Goal: Transaction & Acquisition: Purchase product/service

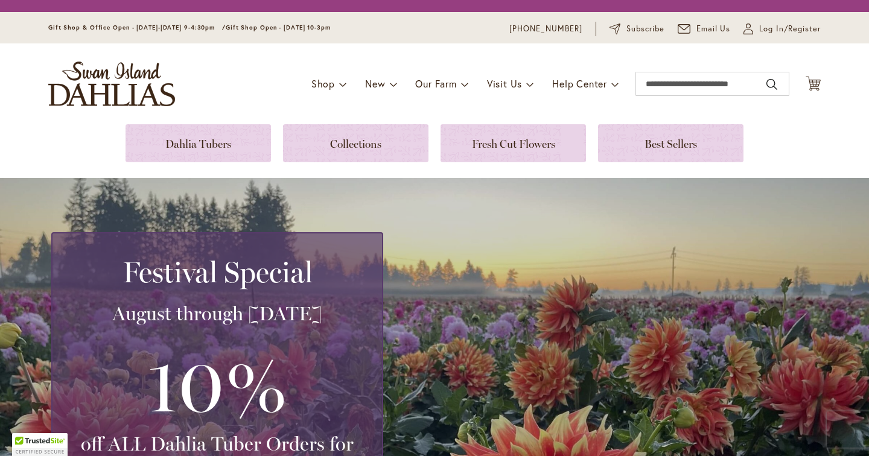
scroll to position [6, 0]
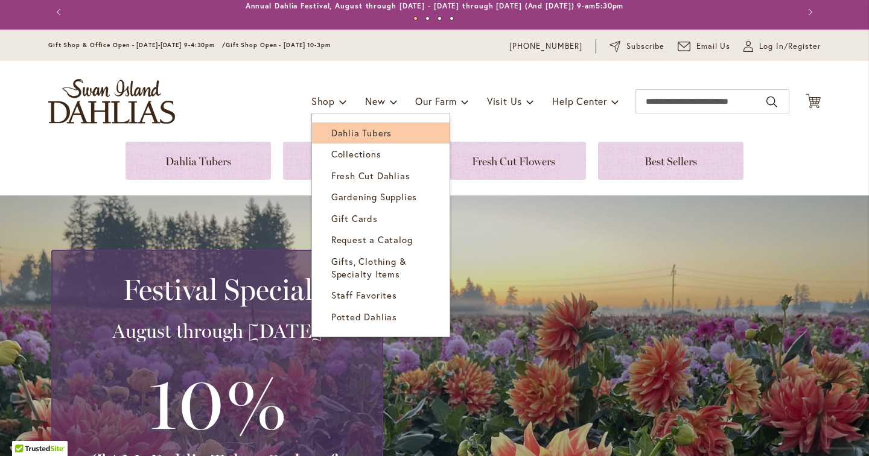
click at [333, 133] on span "Dahlia Tubers" at bounding box center [361, 133] width 60 height 12
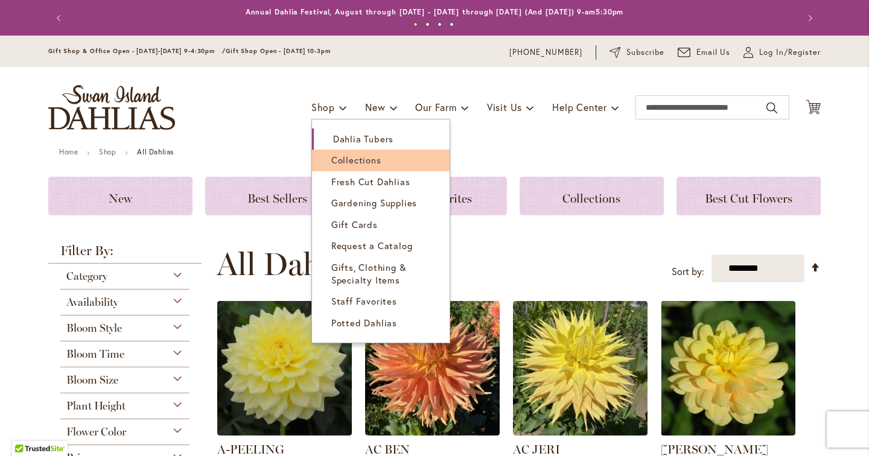
click at [331, 161] on span "Collections" at bounding box center [356, 160] width 50 height 12
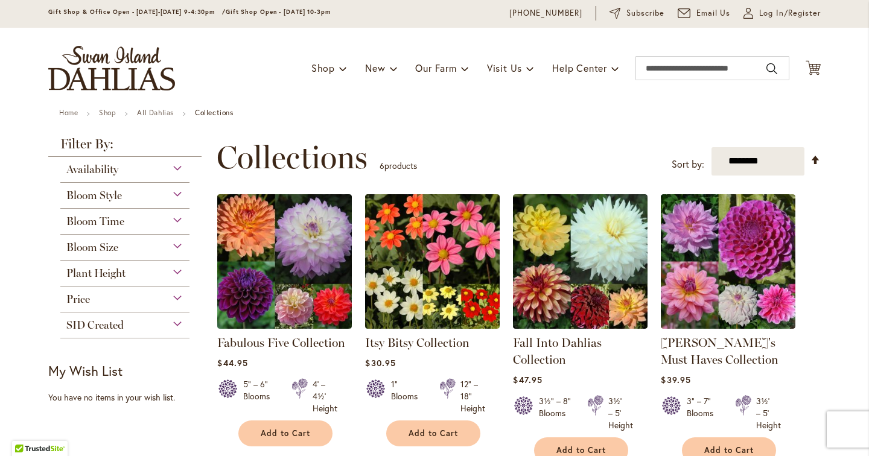
scroll to position [26, 0]
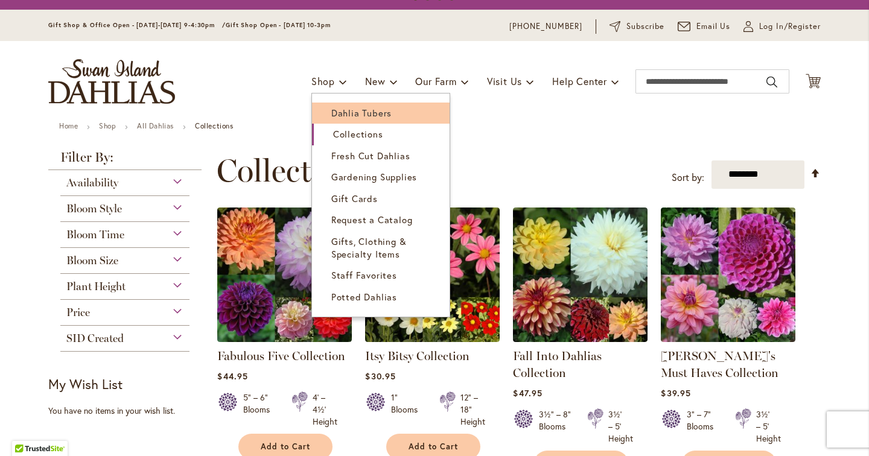
click at [342, 121] on link "Dahlia Tubers" at bounding box center [381, 113] width 138 height 21
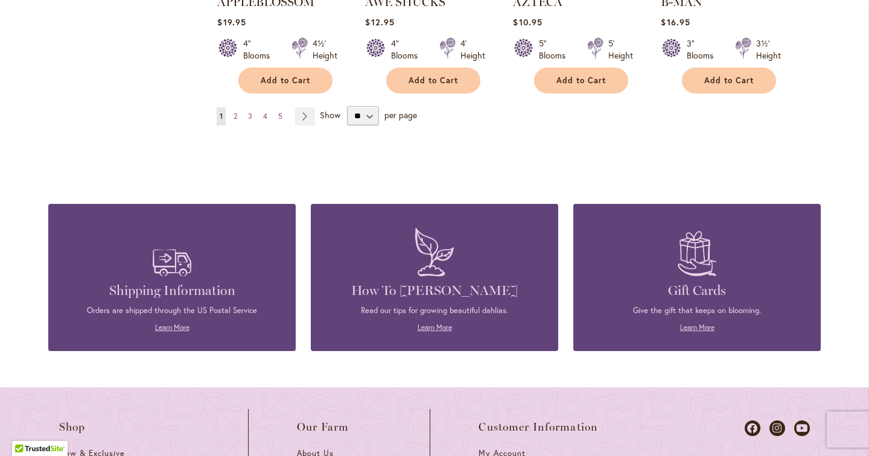
scroll to position [1226, 0]
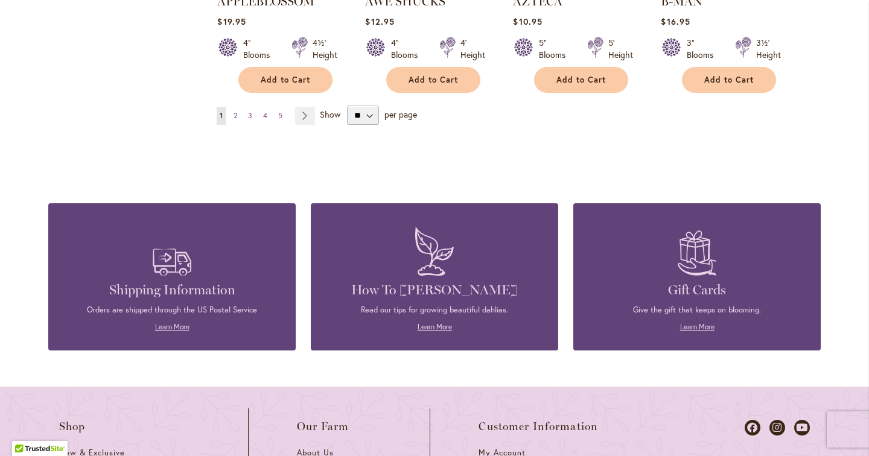
click at [236, 111] on span "2" at bounding box center [236, 115] width 4 height 9
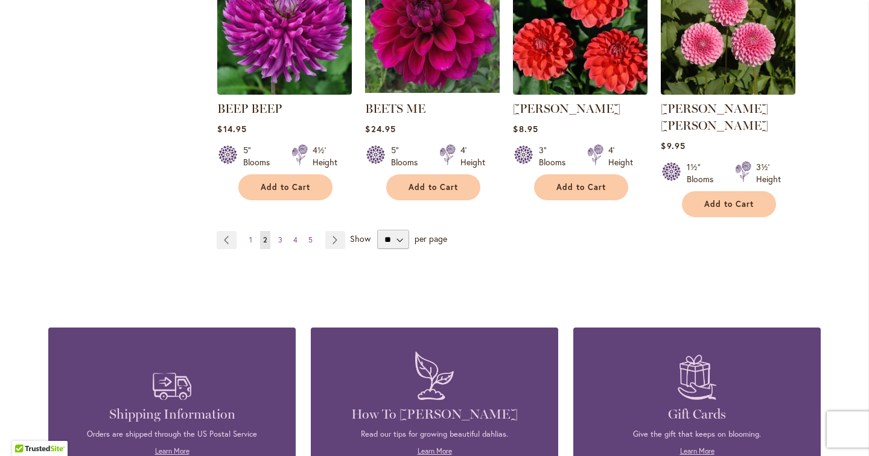
scroll to position [1102, 0]
click at [277, 231] on link "Page 3" at bounding box center [280, 240] width 10 height 18
